Goal: Find specific fact

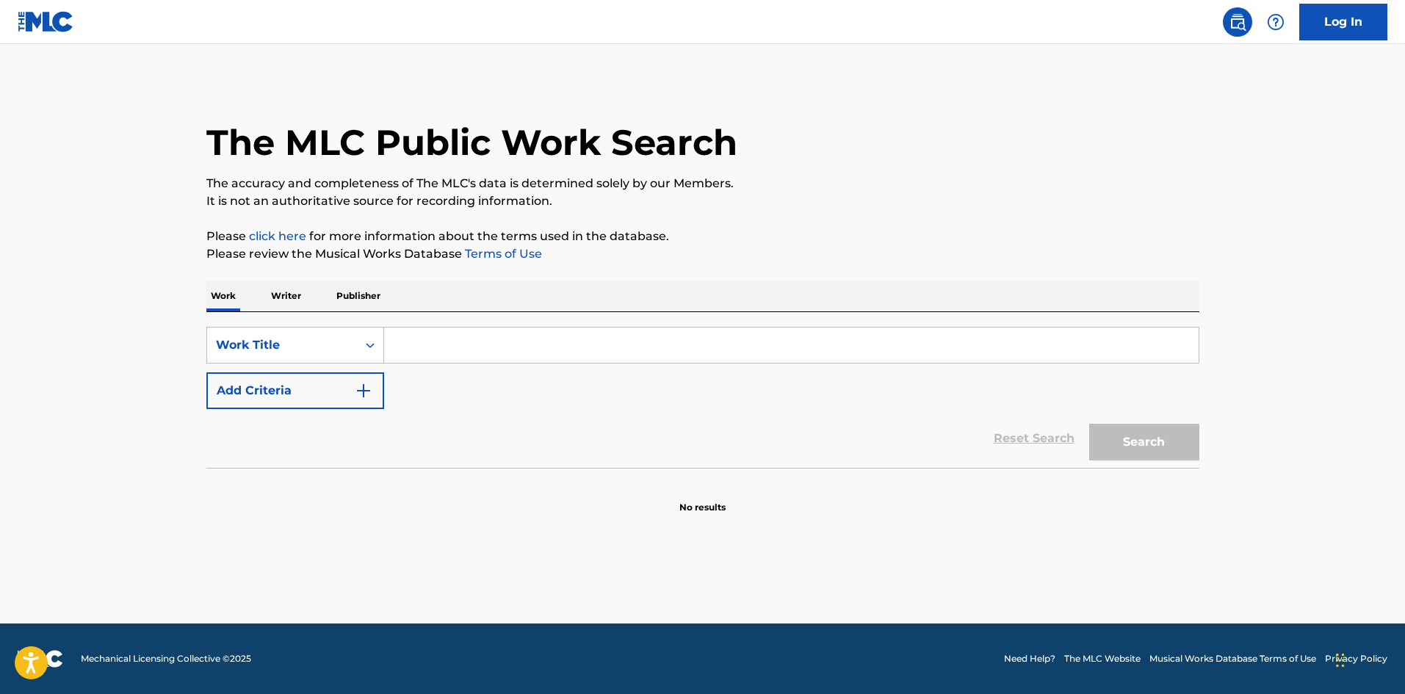
click at [458, 344] on input "Search Form" at bounding box center [791, 345] width 815 height 35
click at [1089, 424] on button "Search" at bounding box center [1144, 442] width 110 height 37
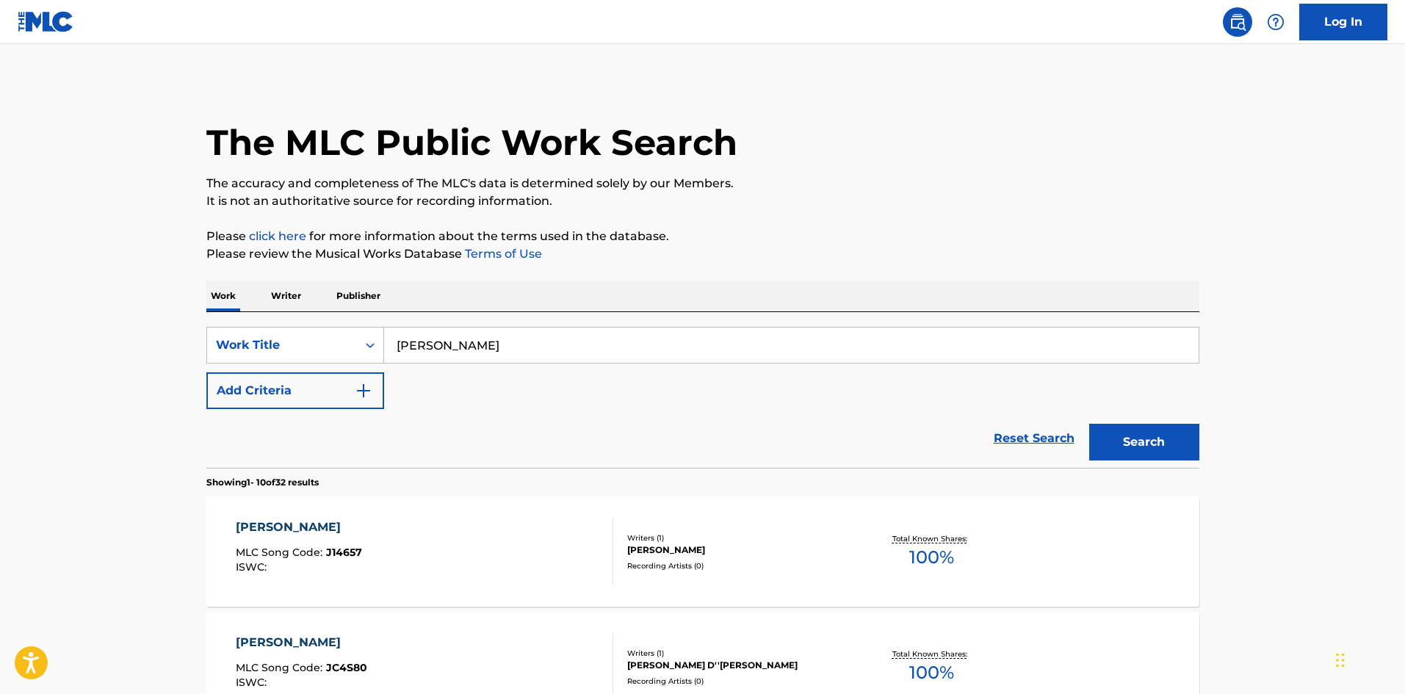
click at [455, 353] on input "[PERSON_NAME]" at bounding box center [791, 345] width 815 height 35
type input "flow cali"
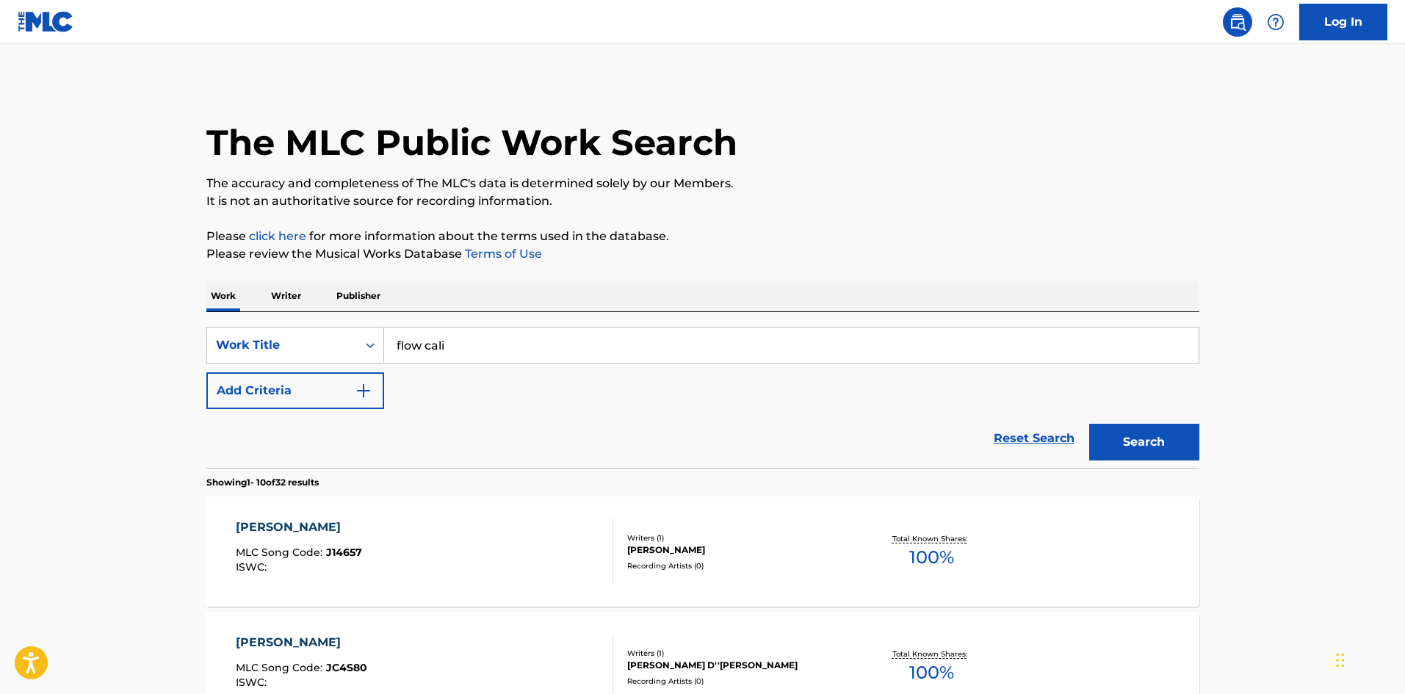
click at [1089, 424] on button "Search" at bounding box center [1144, 442] width 110 height 37
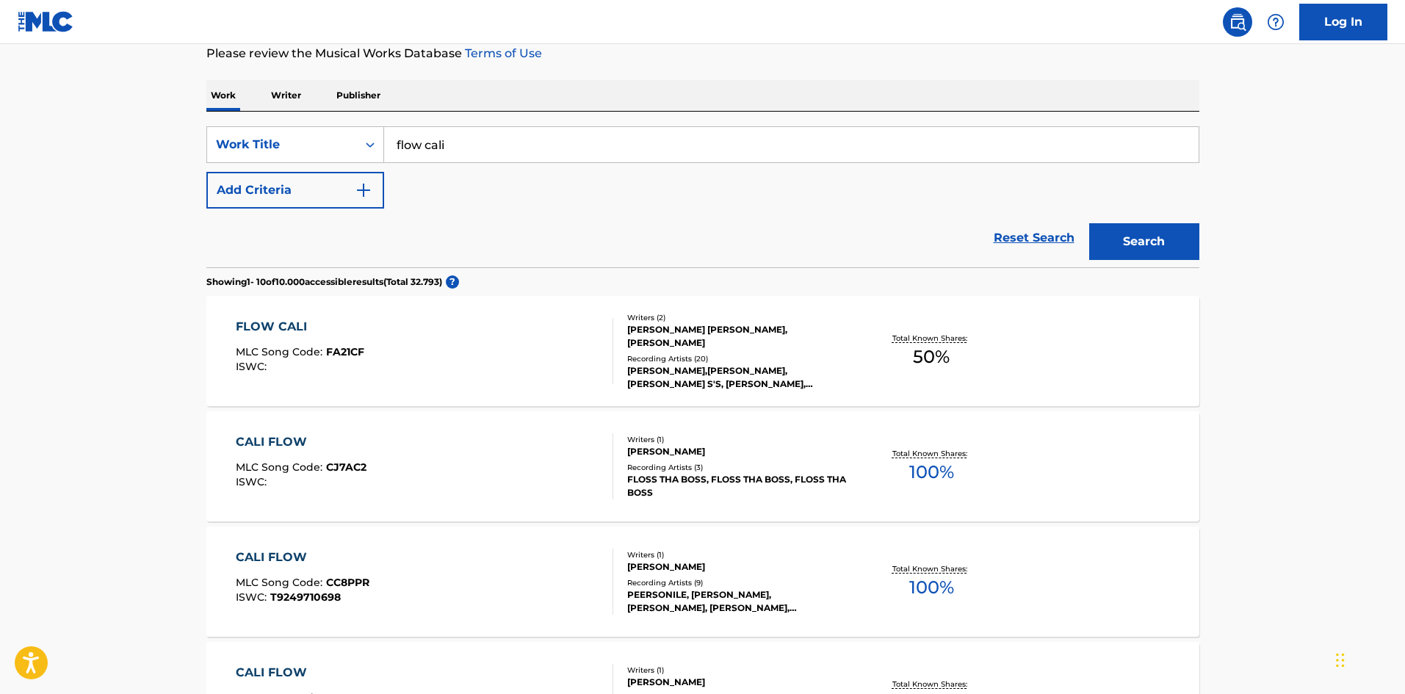
scroll to position [209, 0]
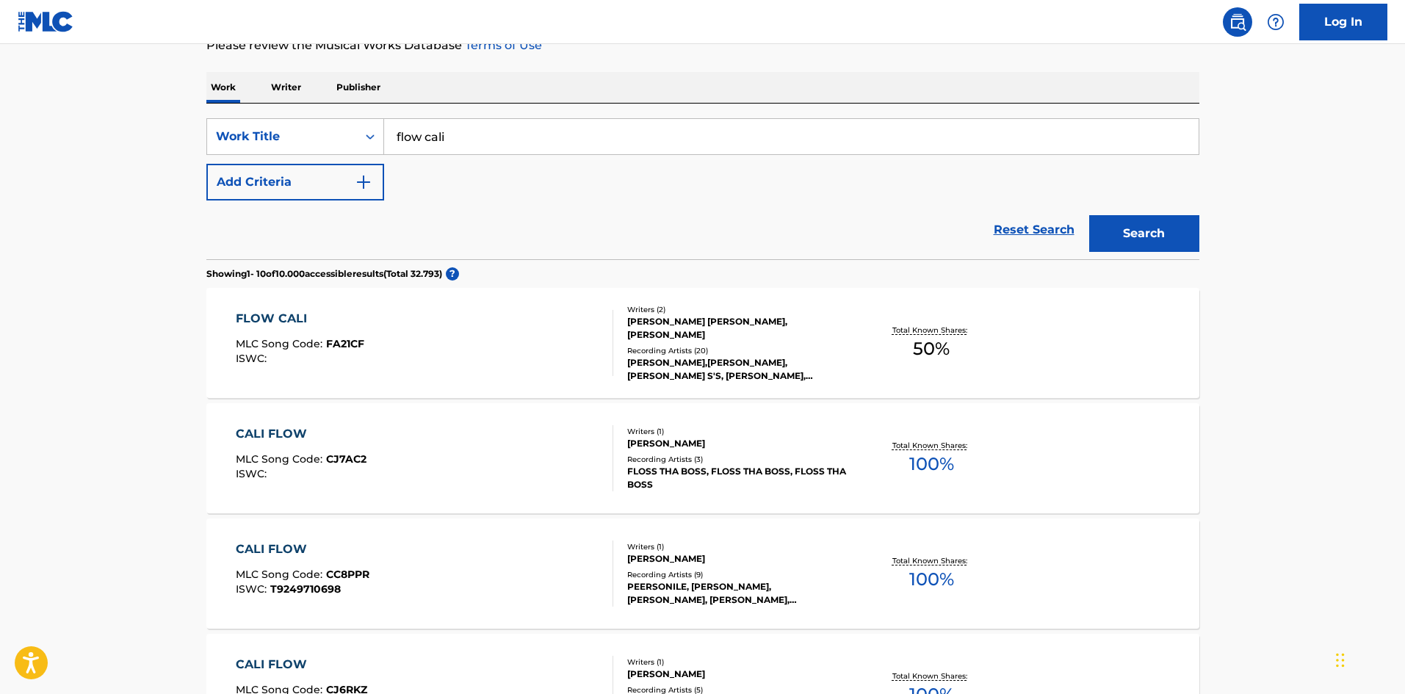
click at [685, 356] on div "[PERSON_NAME],[PERSON_NAME],[PERSON_NAME] S'S, [PERSON_NAME], [PERSON_NAME] S'S…" at bounding box center [738, 369] width 222 height 26
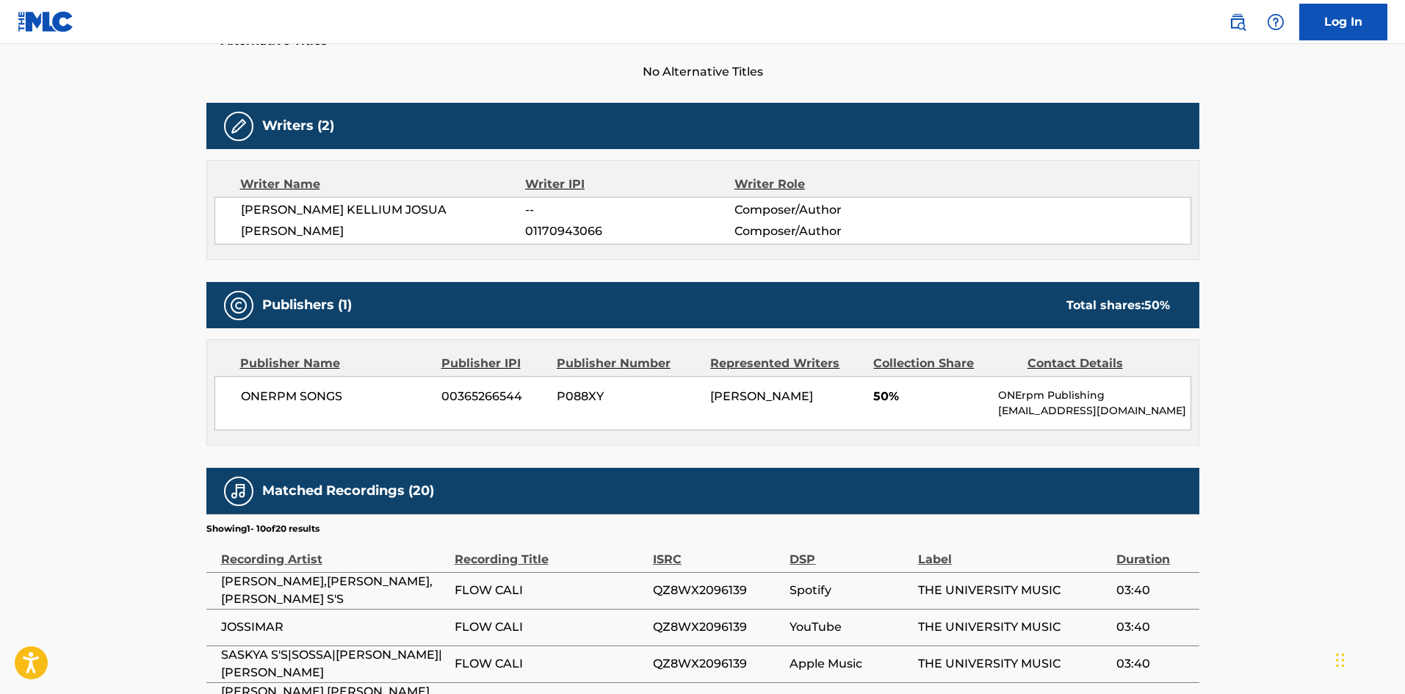
scroll to position [414, 0]
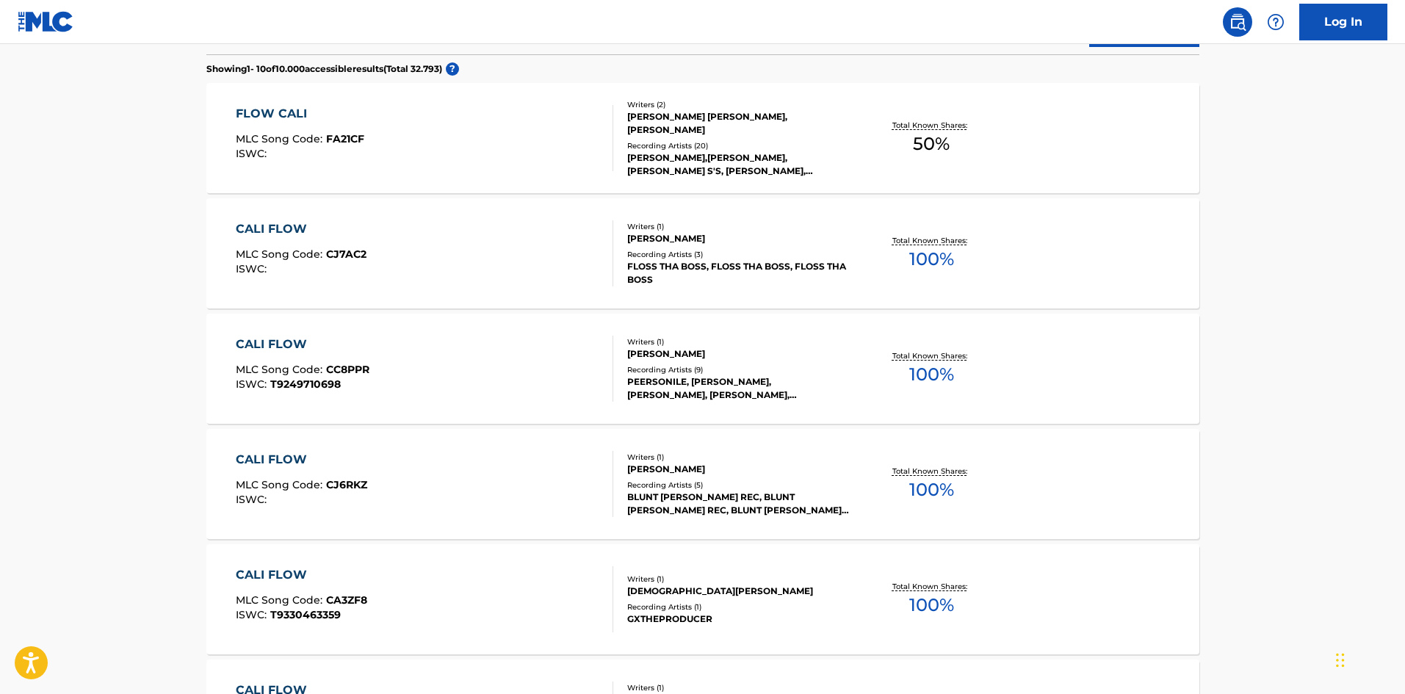
scroll to position [209, 0]
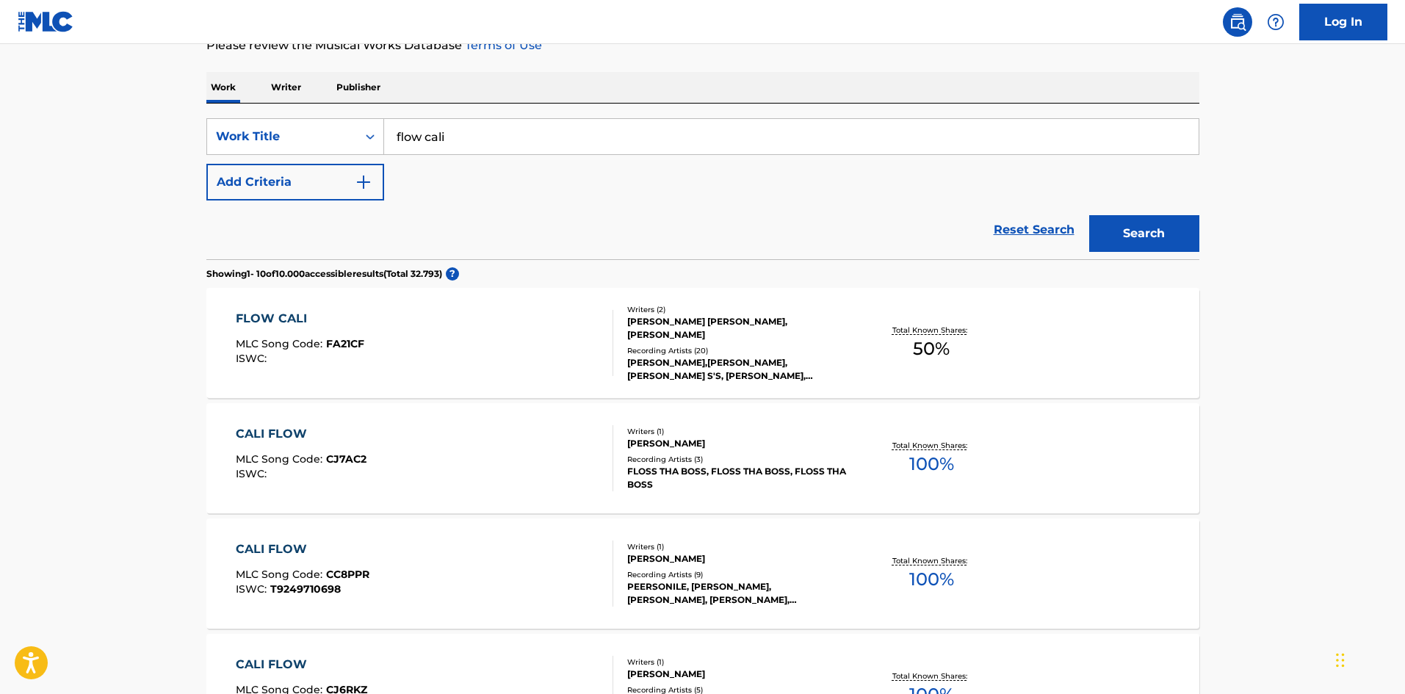
click at [490, 140] on input "flow cali" at bounding box center [791, 136] width 815 height 35
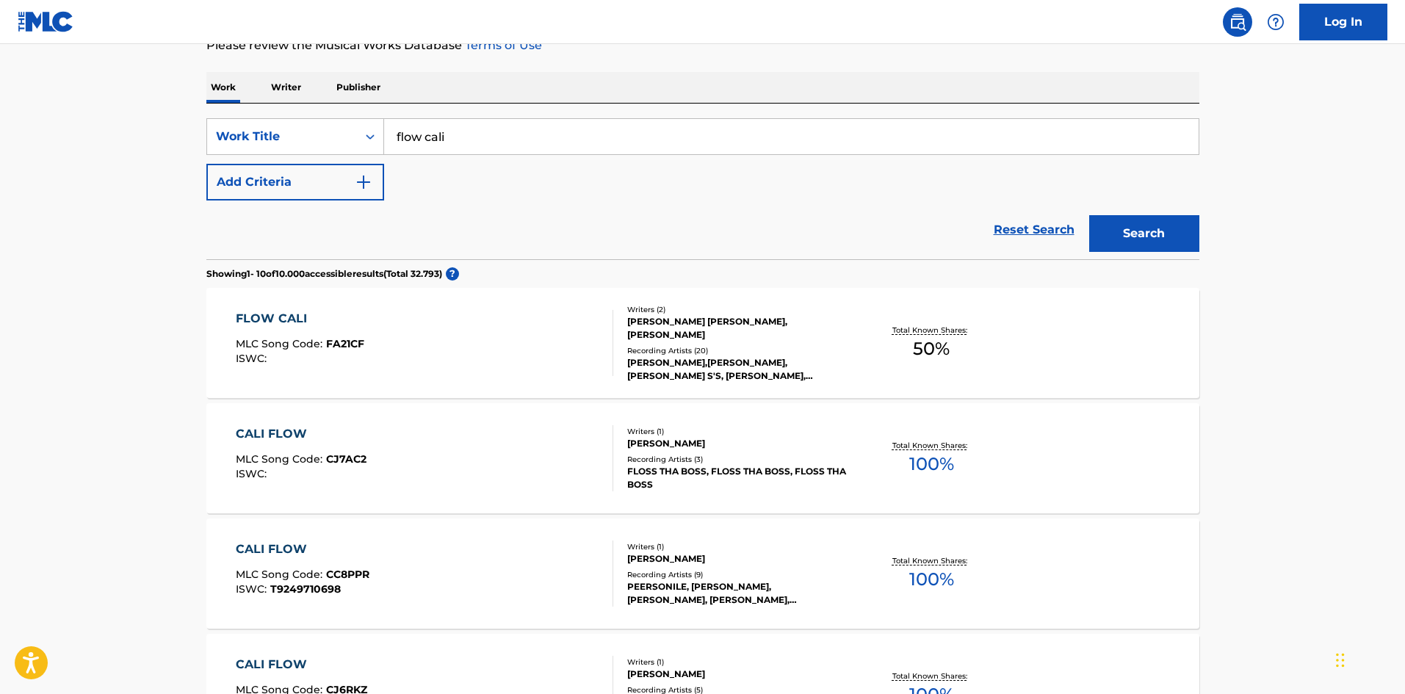
click at [490, 140] on input "flow cali" at bounding box center [791, 136] width 815 height 35
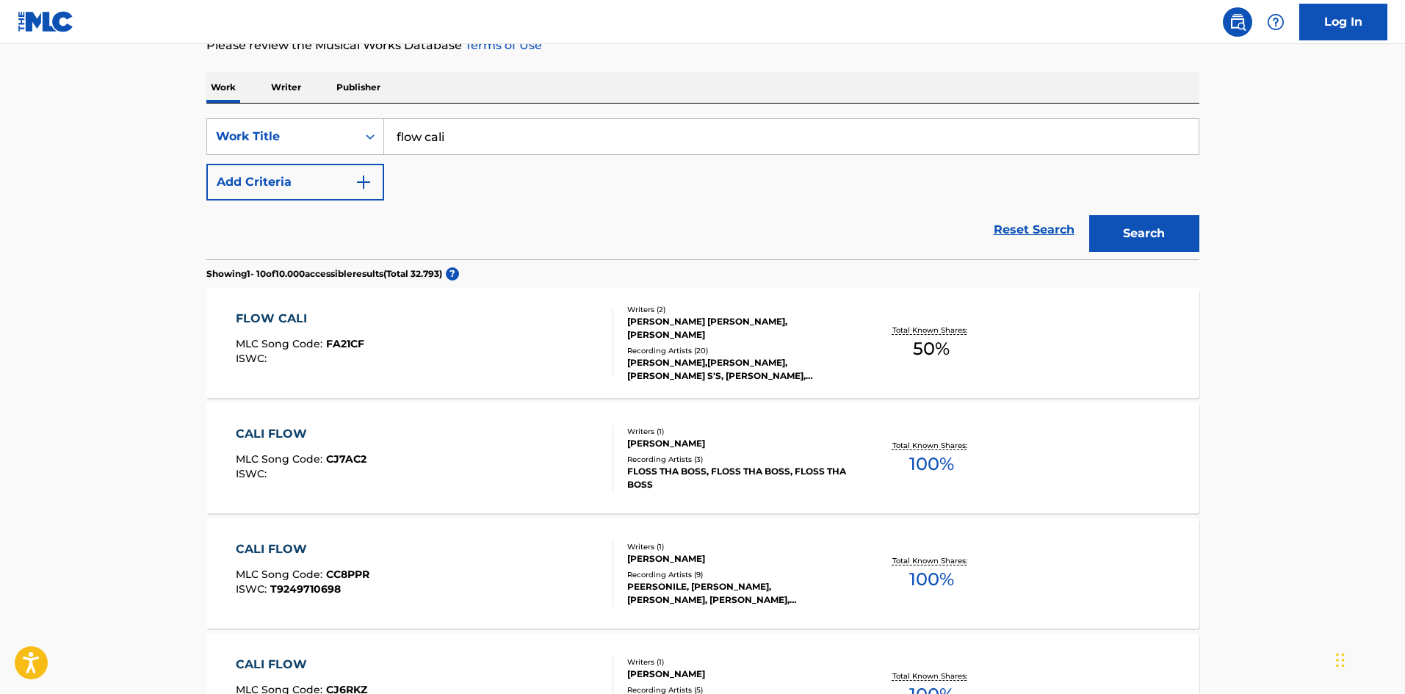
click at [490, 140] on input "flow cali" at bounding box center [791, 136] width 815 height 35
click at [438, 232] on div "Reset Search Search" at bounding box center [702, 230] width 993 height 59
click at [465, 134] on input "flow cali" at bounding box center [791, 136] width 815 height 35
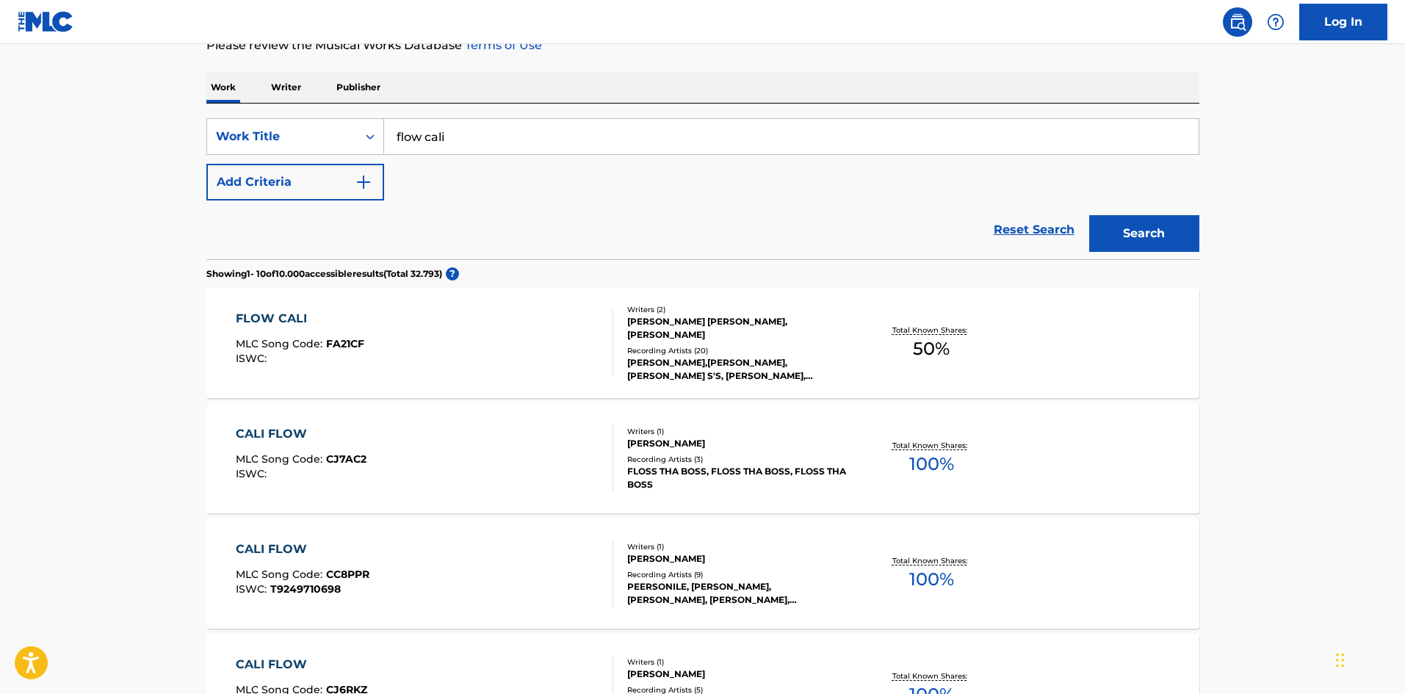
click at [676, 337] on div "Writers ( 2 ) [PERSON_NAME] KELLIUM [PERSON_NAME], [PERSON_NAME] Recording Arti…" at bounding box center [731, 343] width 236 height 79
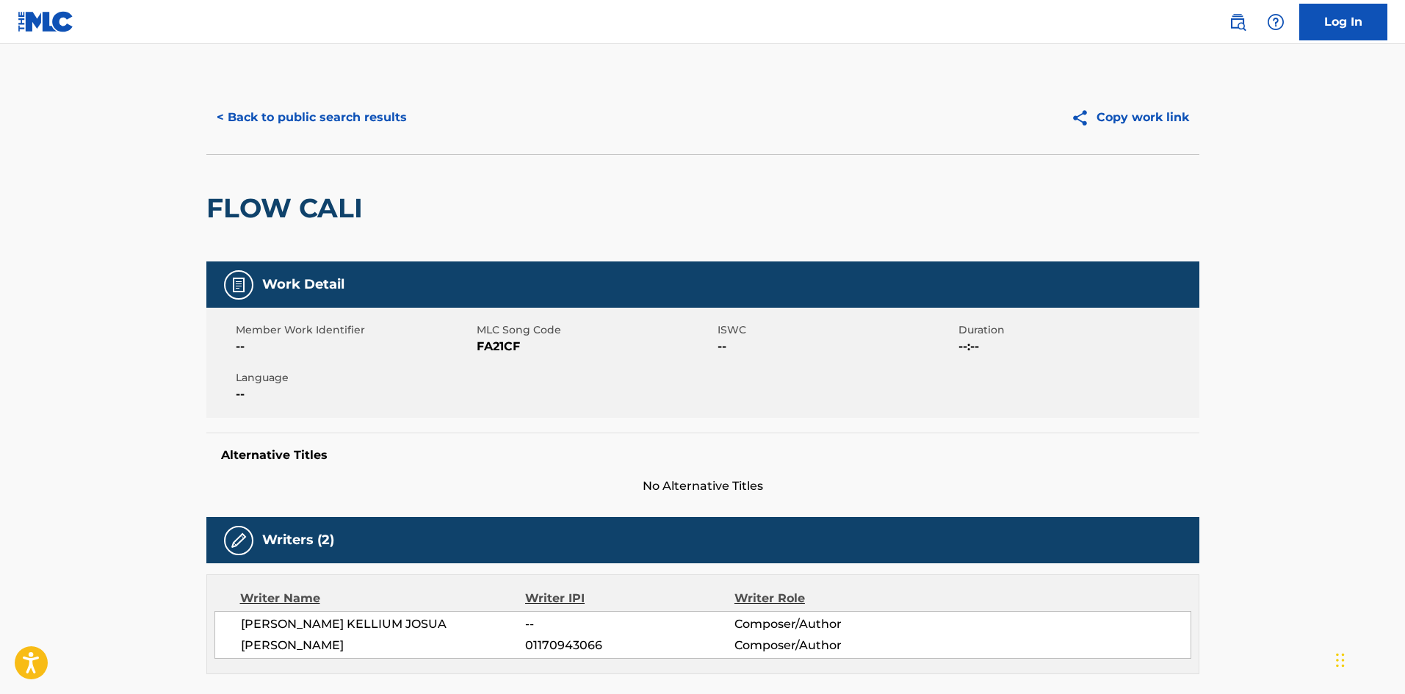
click at [534, 649] on span "01170943066" at bounding box center [629, 646] width 209 height 18
copy span "01170943066"
click at [272, 115] on button "< Back to public search results" at bounding box center [311, 117] width 211 height 37
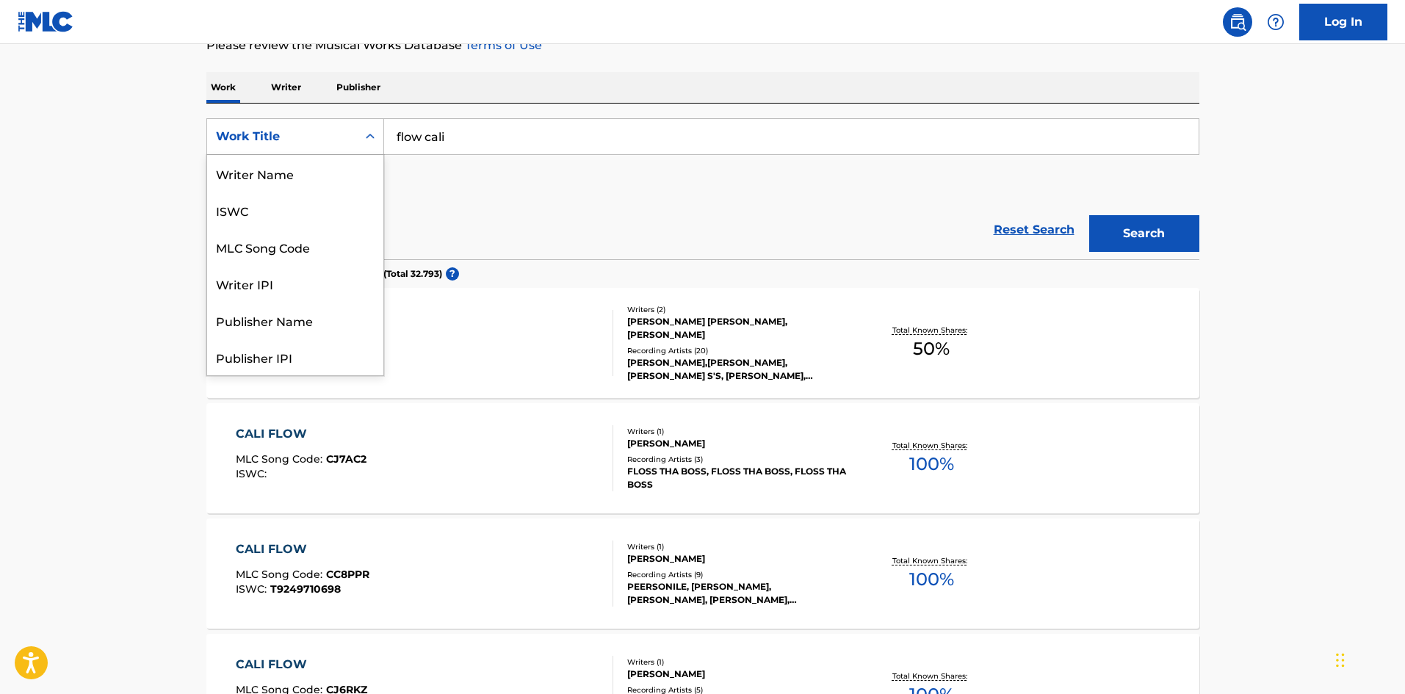
scroll to position [73, 0]
click at [320, 139] on div "Work Title" at bounding box center [282, 137] width 132 height 18
click at [296, 198] on div "Writer IPI" at bounding box center [295, 210] width 176 height 37
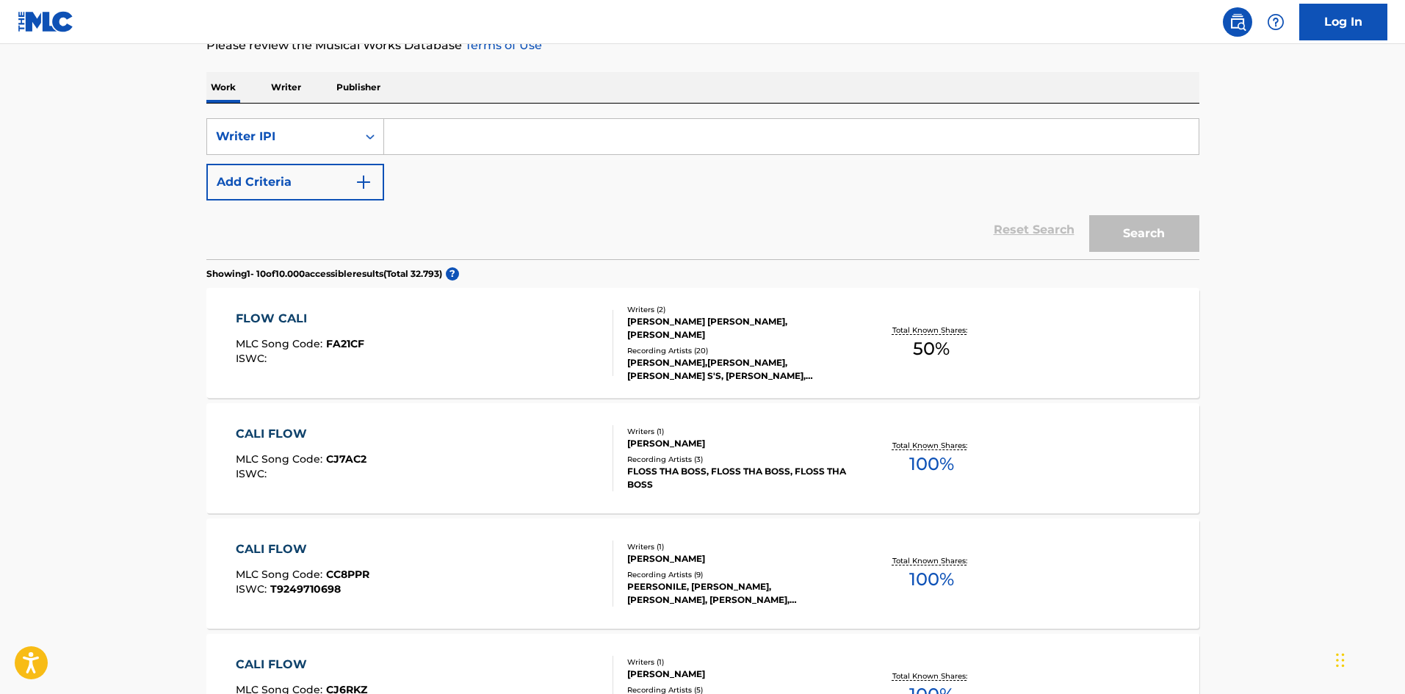
click at [435, 131] on input "Search Form" at bounding box center [791, 136] width 815 height 35
click at [294, 85] on p "Writer" at bounding box center [286, 87] width 39 height 31
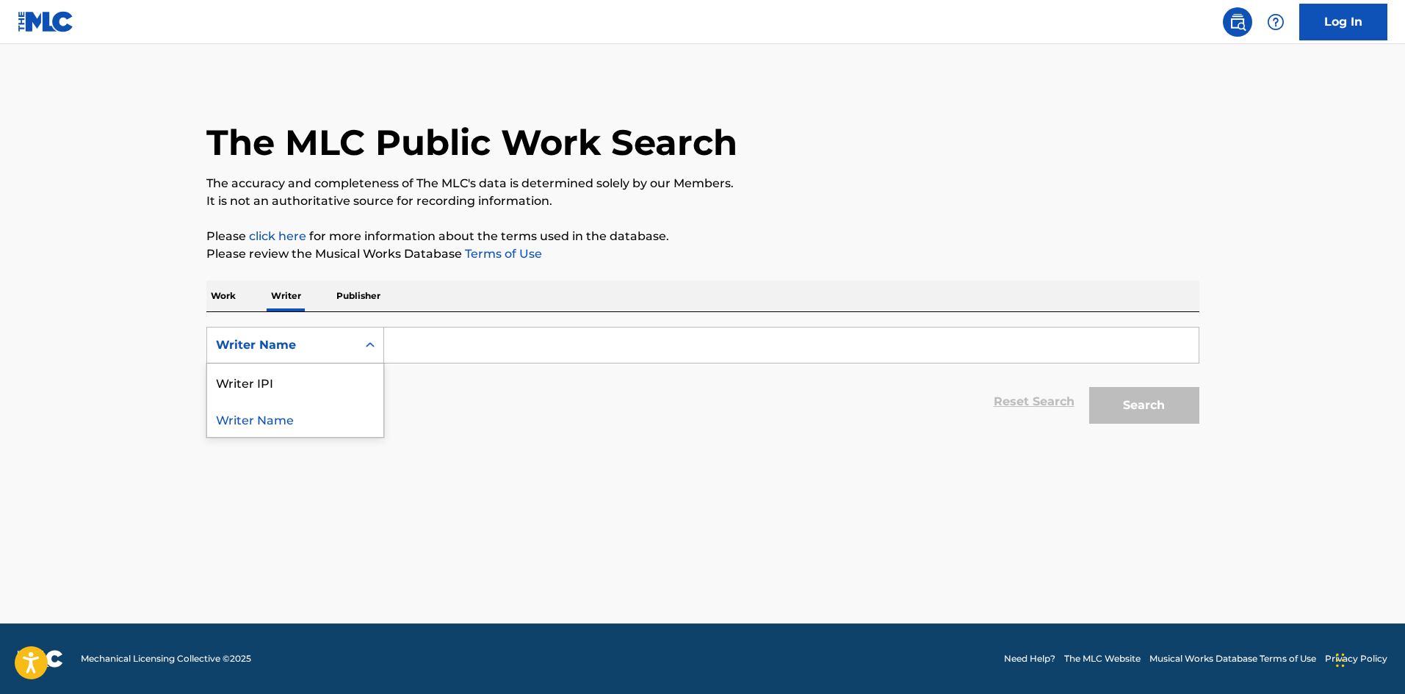
click at [331, 350] on div "Writer Name" at bounding box center [282, 345] width 132 height 18
click at [318, 372] on div "Writer IPI" at bounding box center [295, 382] width 176 height 37
click at [424, 347] on input "Search Form" at bounding box center [791, 345] width 815 height 35
paste input "01170943066"
type input "01170943066"
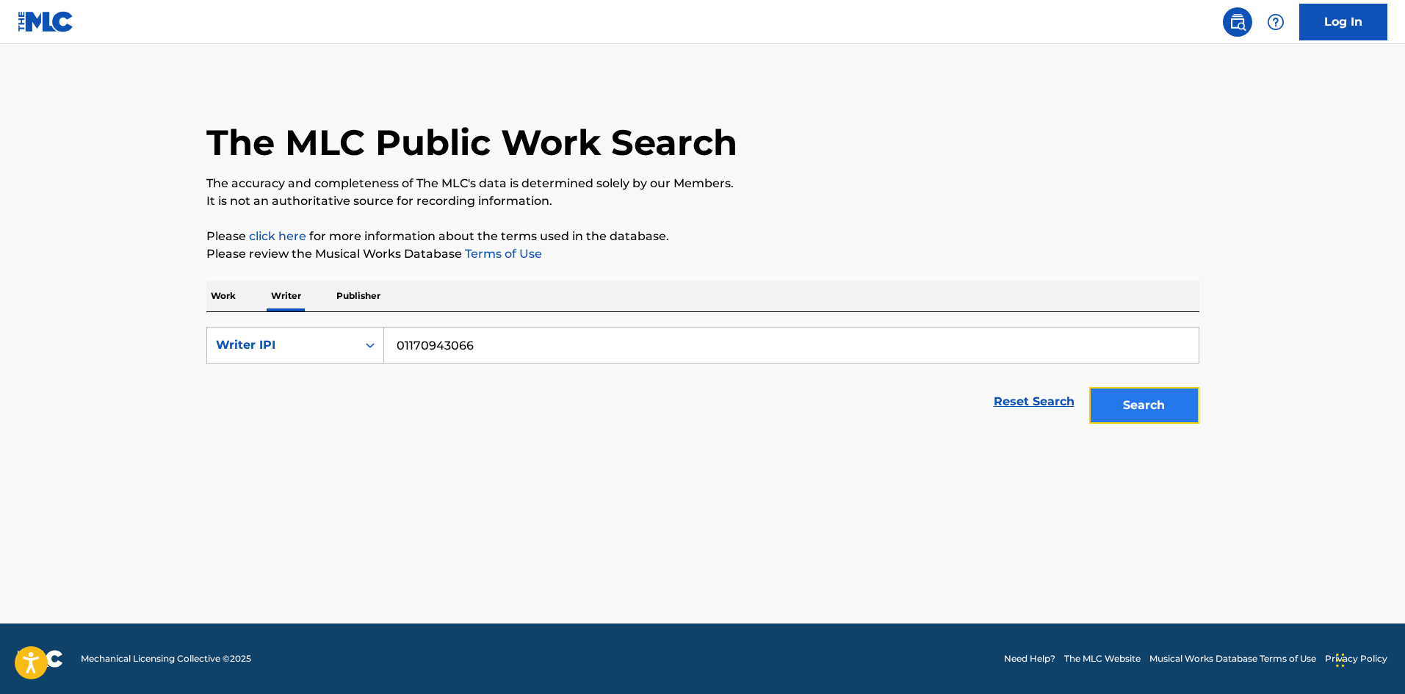
click at [1141, 420] on button "Search" at bounding box center [1144, 405] width 110 height 37
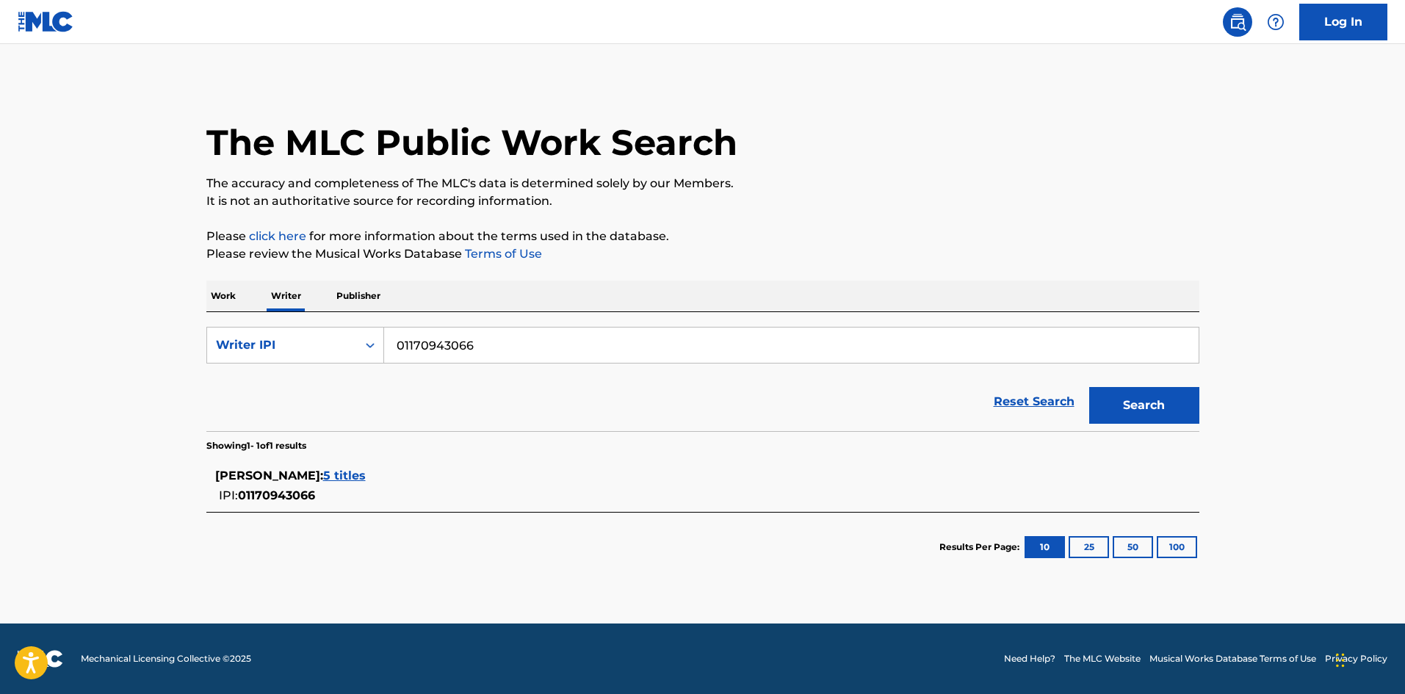
click at [353, 477] on span "5 titles" at bounding box center [344, 476] width 43 height 14
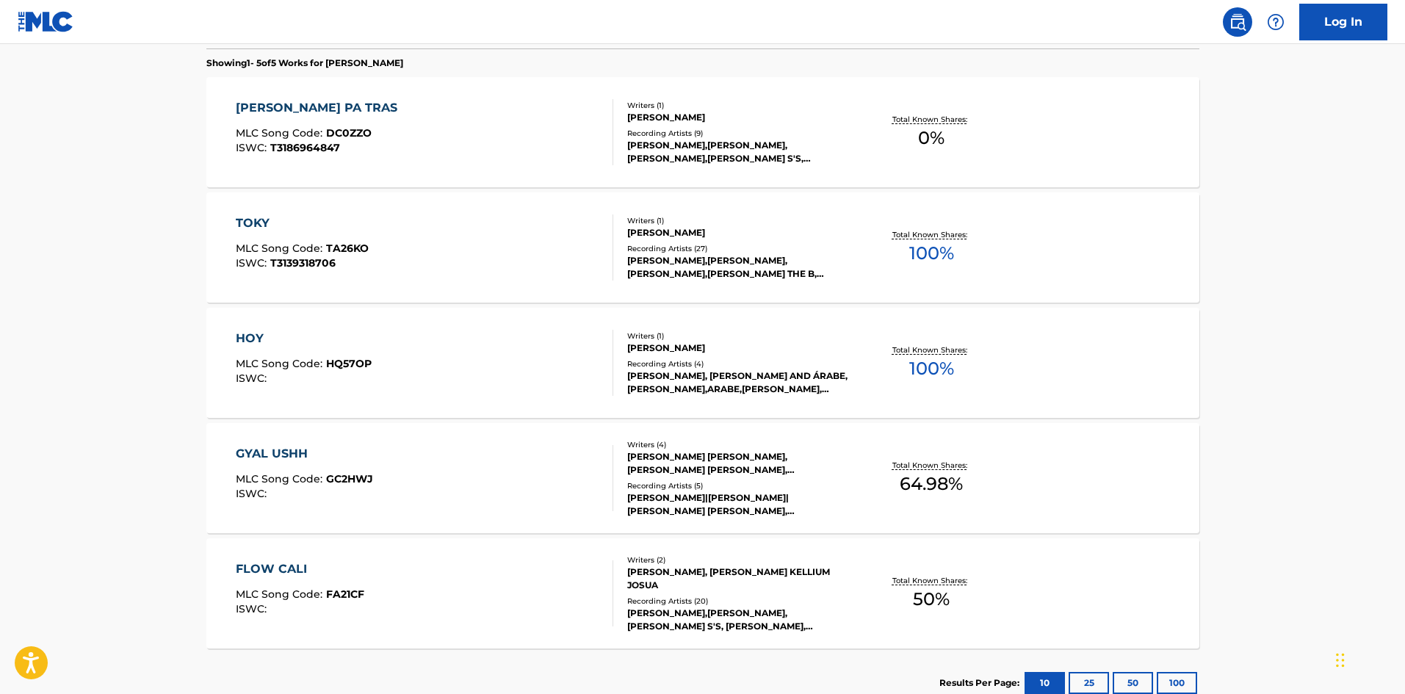
scroll to position [420, 0]
